Goal: Task Accomplishment & Management: Manage account settings

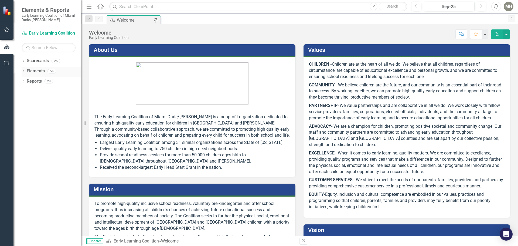
click at [24, 72] on icon at bounding box center [23, 71] width 1 height 2
click at [25, 60] on icon "Dropdown" at bounding box center [24, 61] width 4 height 3
click at [35, 73] on link "Early Learning Coalition" at bounding box center [55, 71] width 51 height 6
click at [27, 70] on icon at bounding box center [26, 71] width 1 height 3
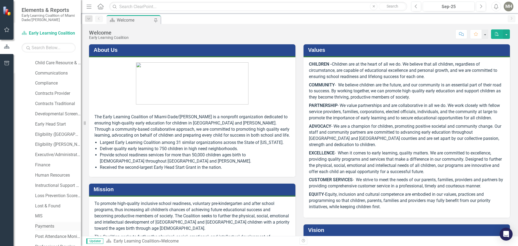
scroll to position [108, 0]
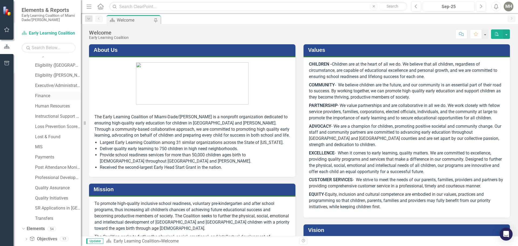
click at [41, 97] on link "Finance" at bounding box center [58, 96] width 46 height 6
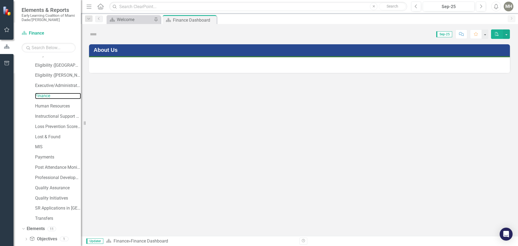
scroll to position [108, 0]
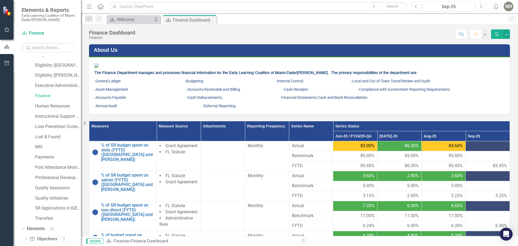
click at [479, 6] on button "Next" at bounding box center [481, 7] width 10 height 10
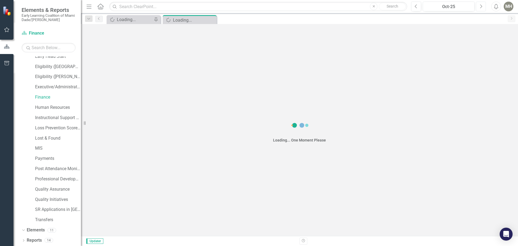
scroll to position [108, 0]
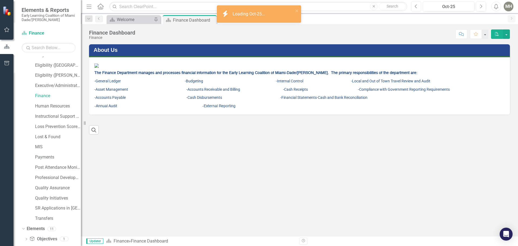
click at [413, 5] on button "Previous" at bounding box center [416, 7] width 10 height 10
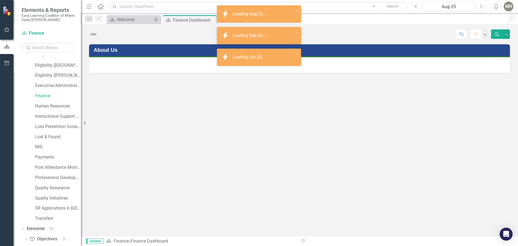
scroll to position [108, 0]
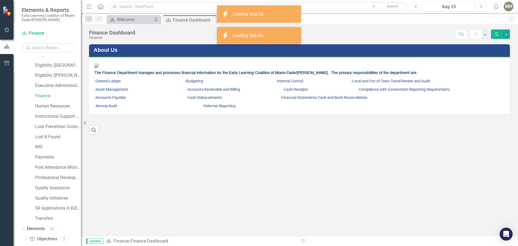
click at [415, 5] on icon "Previous" at bounding box center [416, 6] width 3 height 5
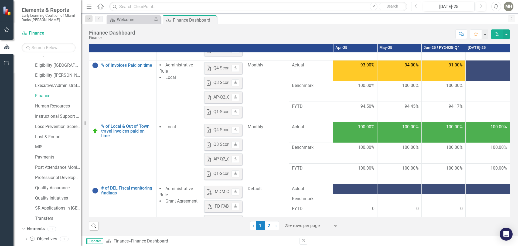
scroll to position [266, 0]
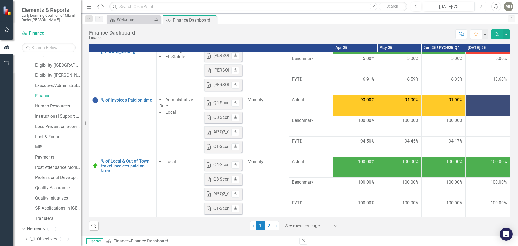
click at [480, 6] on icon "Next" at bounding box center [481, 6] width 3 height 5
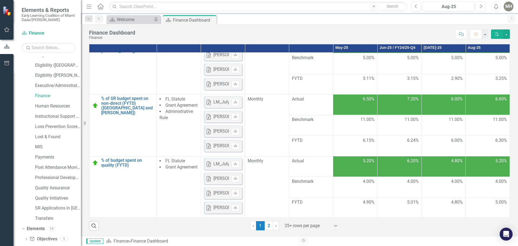
scroll to position [108, 0]
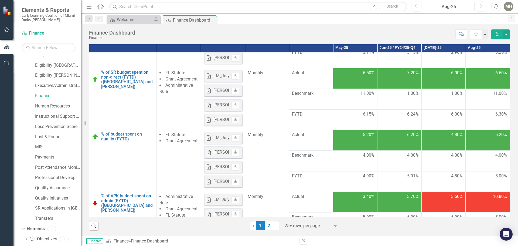
click at [442, 5] on div "Aug-25" at bounding box center [449, 7] width 48 height 6
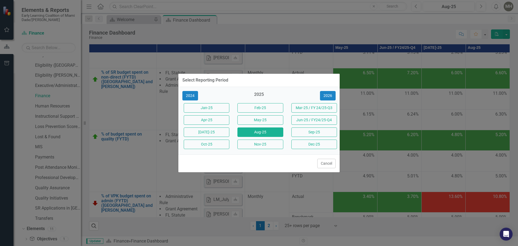
click at [297, 14] on div "Select Reporting Period 2024 2025 [DATE]-25 Feb-25 Mar-25 / FY 24/25-Q3 Apr-25 …" at bounding box center [259, 123] width 162 height 246
click at [324, 162] on button "Cancel" at bounding box center [326, 163] width 18 height 9
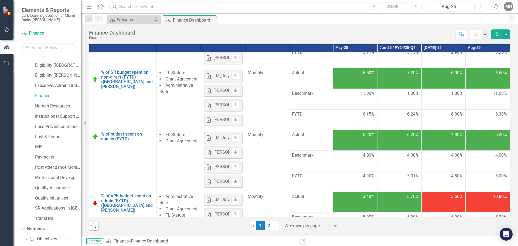
click at [507, 5] on div "MH" at bounding box center [509, 7] width 10 height 10
click at [496, 69] on link "Logout Log Out" at bounding box center [492, 68] width 43 height 10
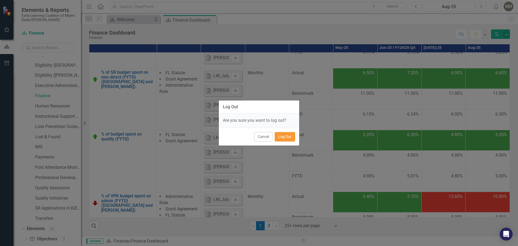
click at [285, 136] on button "Log Out" at bounding box center [285, 136] width 21 height 9
